Goal: Information Seeking & Learning: Learn about a topic

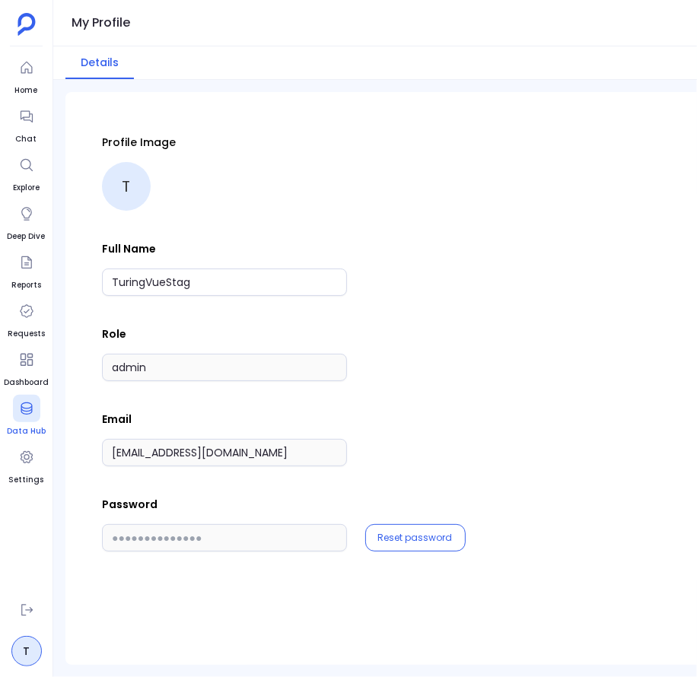
click at [24, 415] on icon at bounding box center [26, 408] width 15 height 15
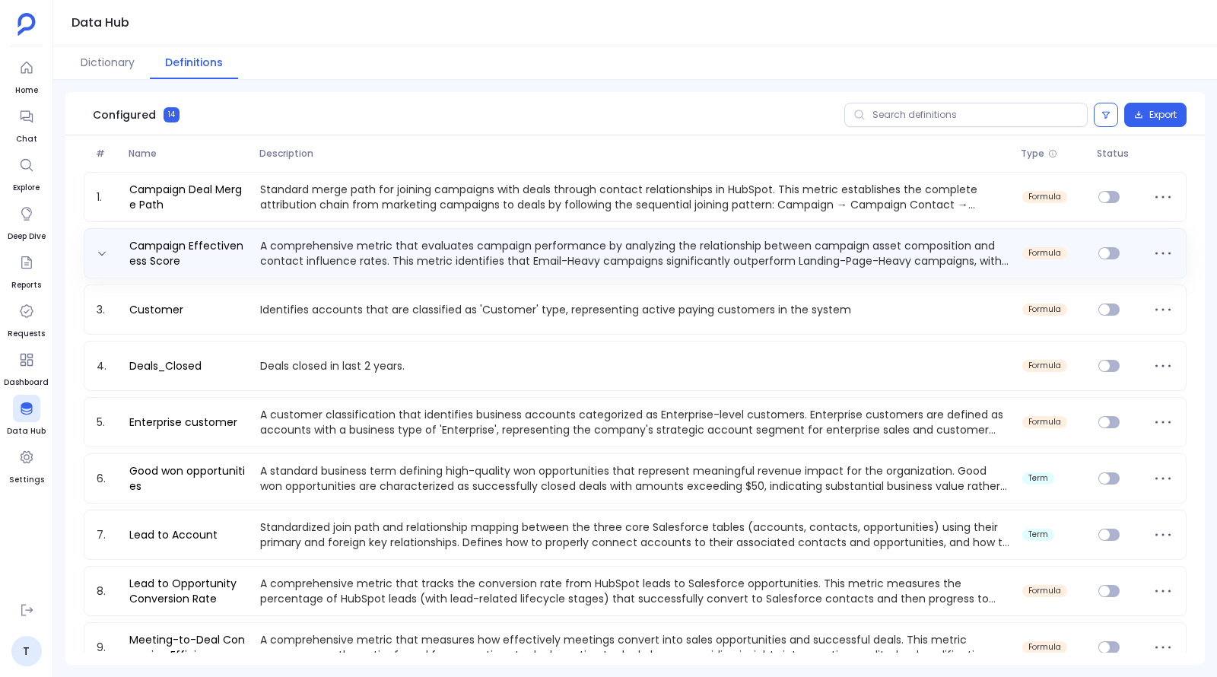
click at [290, 249] on p "A comprehensive metric that evaluates campaign performance by analyzing the rel…" at bounding box center [635, 253] width 762 height 30
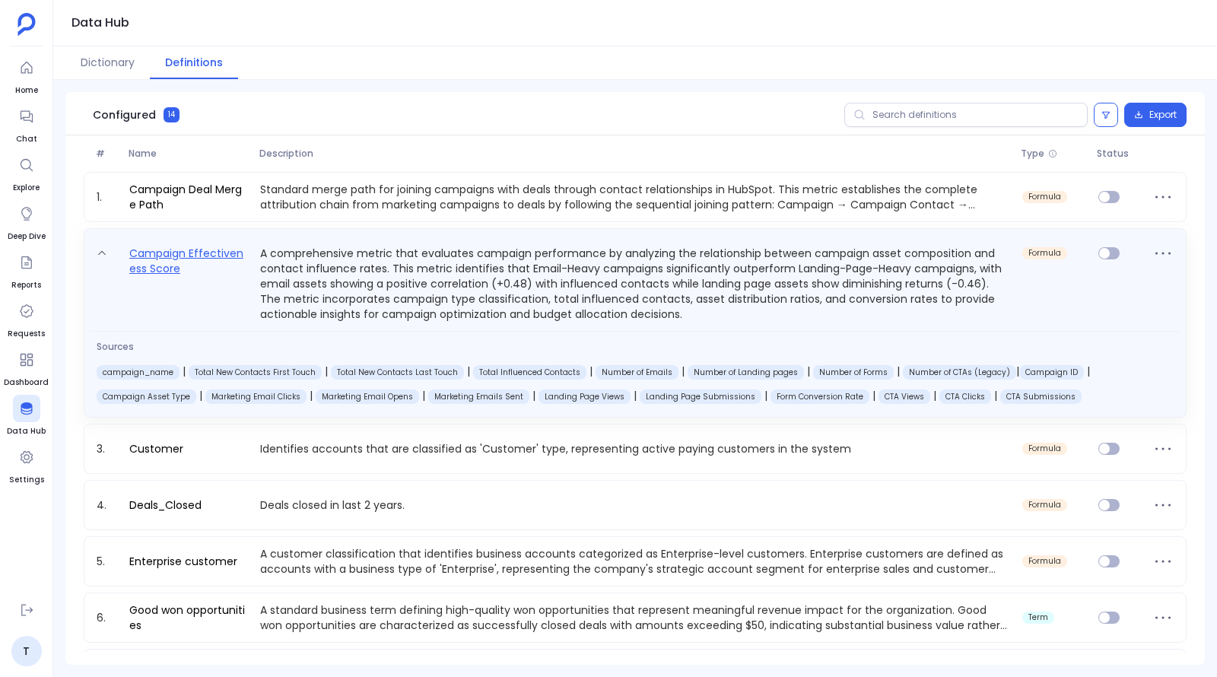
click at [198, 261] on link "Campaign Effectiveness Score" at bounding box center [188, 283] width 131 height 78
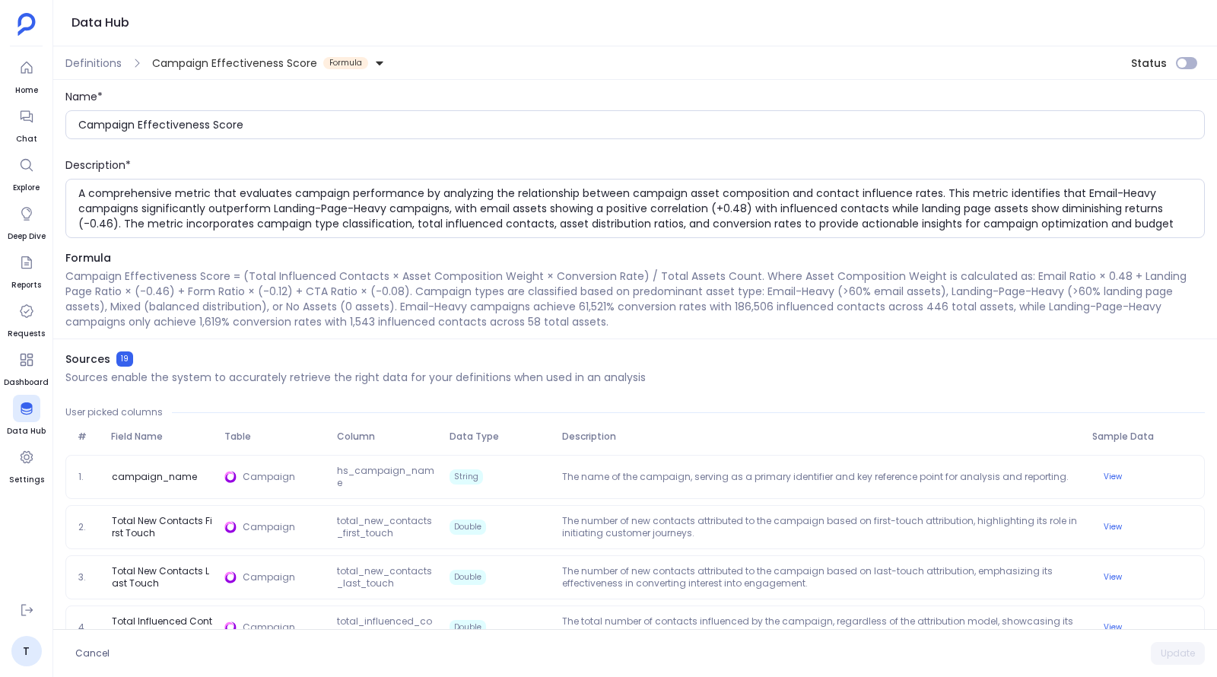
click at [570, 275] on p "Campaign Effectiveness Score = (Total Influenced Contacts × Asset Composition W…" at bounding box center [634, 298] width 1139 height 61
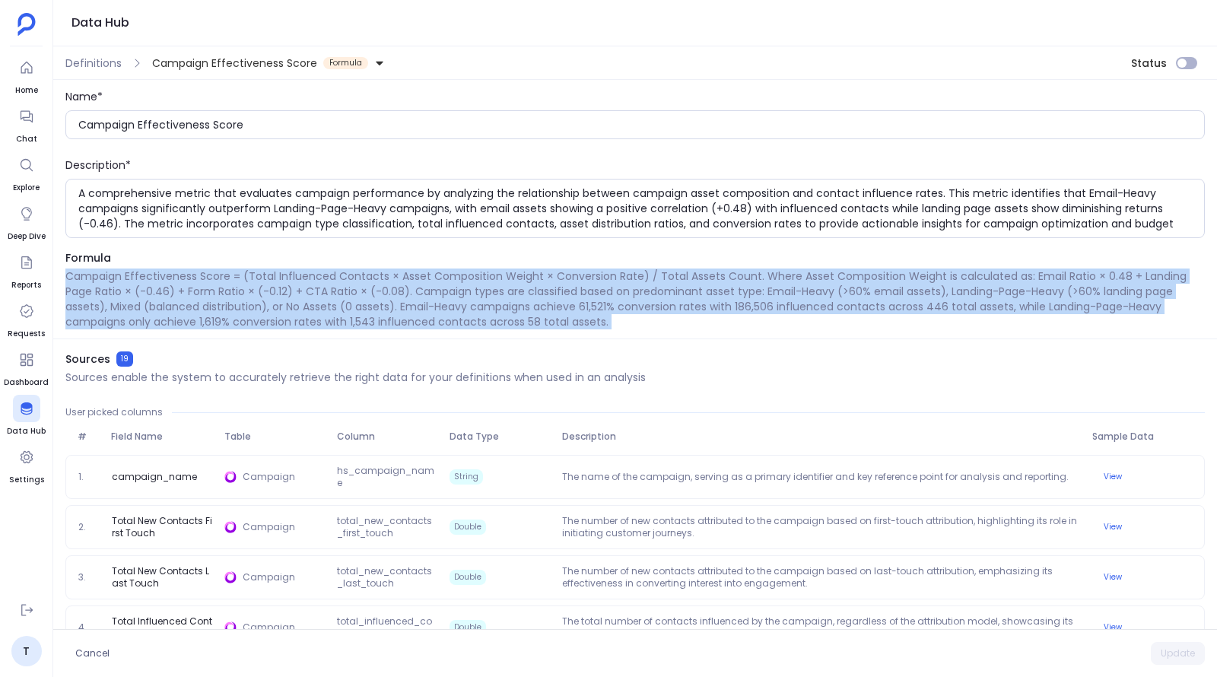
click at [570, 275] on p "Campaign Effectiveness Score = (Total Influenced Contacts × Asset Composition W…" at bounding box center [634, 298] width 1139 height 61
click at [589, 275] on p "Campaign Effectiveness Score = (Total Influenced Contacts × Asset Composition W…" at bounding box center [634, 298] width 1139 height 61
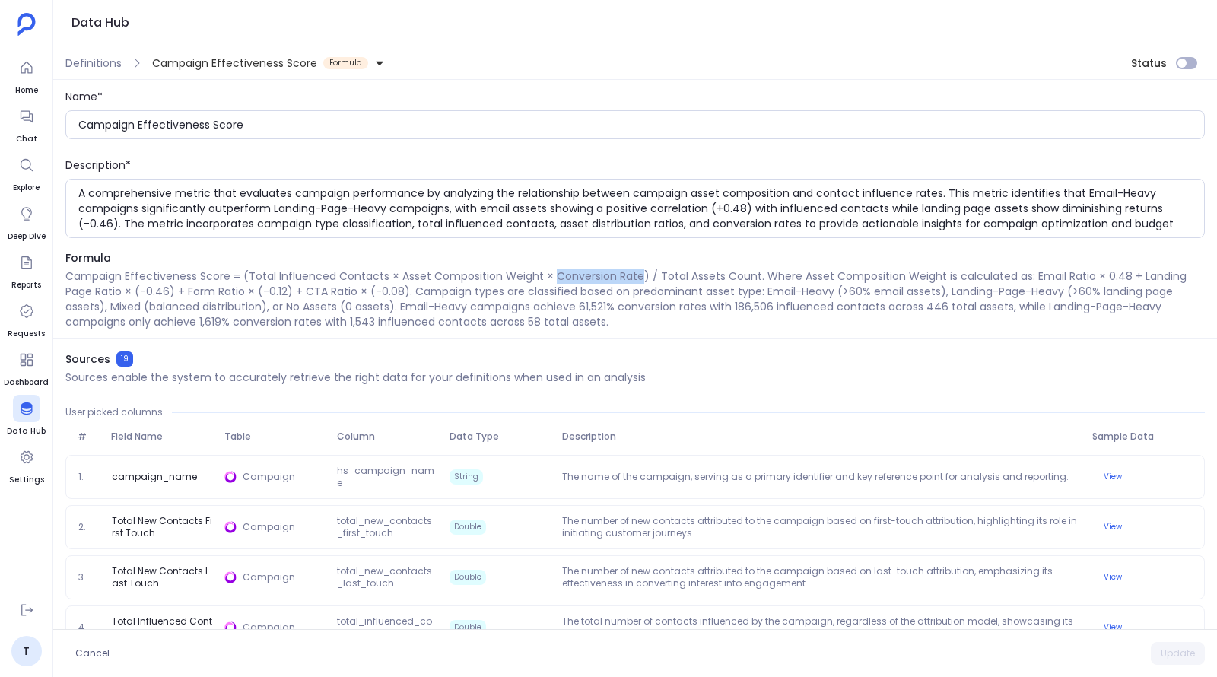
drag, startPoint x: 550, startPoint y: 277, endPoint x: 633, endPoint y: 277, distance: 83.6
click at [633, 277] on p "Campaign Effectiveness Score = (Total Influenced Contacts × Asset Composition W…" at bounding box center [634, 298] width 1139 height 61
copy p "Conversion Rate"
